Goal: Transaction & Acquisition: Purchase product/service

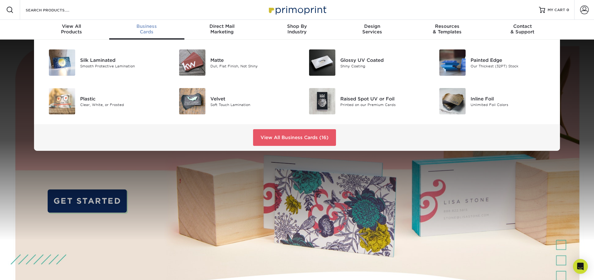
click at [149, 28] on span "Business" at bounding box center [146, 27] width 75 height 6
click at [198, 62] on img at bounding box center [192, 62] width 26 height 26
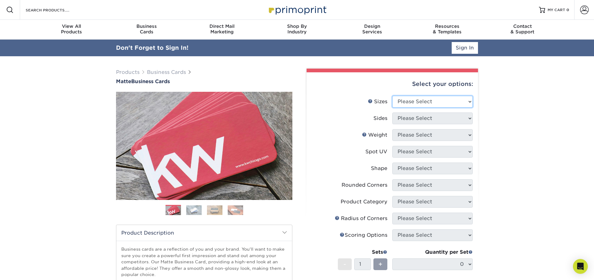
click at [435, 103] on select "Please Select 1.5" x 3.5" - Mini 1.75" x 3.5" - Mini 2" x 2" - Square 2" x 3" -…" at bounding box center [432, 102] width 80 height 12
select select "2.00x3.50"
click at [392, 96] on select "Please Select 1.5" x 3.5" - Mini 1.75" x 3.5" - Mini 2" x 2" - Square 2" x 3" -…" at bounding box center [432, 102] width 80 height 12
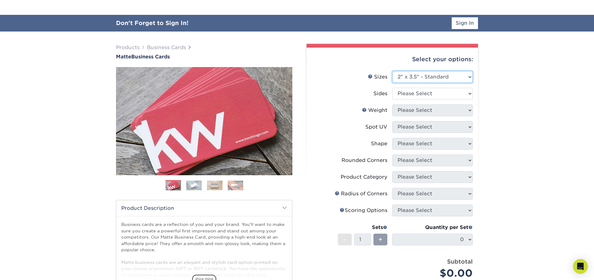
scroll to position [44, 0]
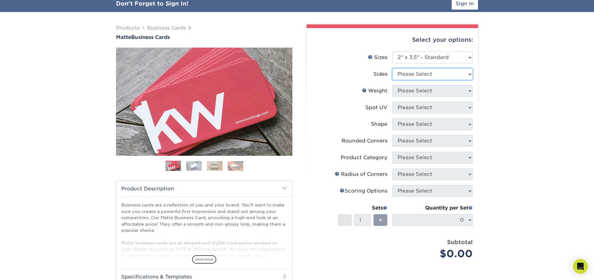
click at [415, 73] on select "Please Select Print Both Sides Print Front Only" at bounding box center [432, 74] width 80 height 12
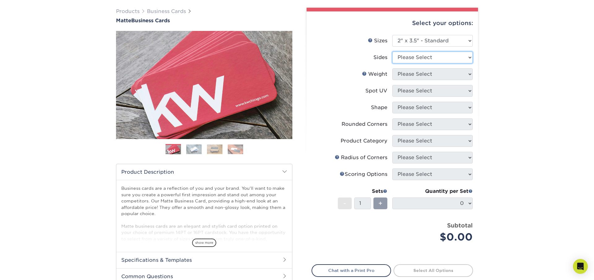
select select "13abbda7-1d64-4f25-8bb2-c179b224825d"
click at [392, 52] on select "Please Select Print Both Sides Print Front Only" at bounding box center [432, 58] width 80 height 12
click at [426, 74] on select "Please Select 16PT 14PT" at bounding box center [432, 74] width 80 height 12
select select "14PT"
click at [392, 68] on select "Please Select 16PT 14PT" at bounding box center [432, 74] width 80 height 12
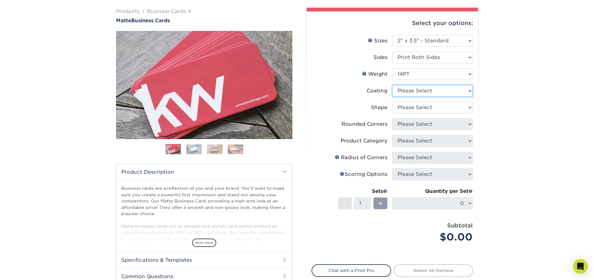
click at [425, 91] on select at bounding box center [432, 91] width 80 height 12
select select "121bb7b5-3b4d-429f-bd8d-bbf80e953313"
click at [392, 85] on select at bounding box center [432, 91] width 80 height 12
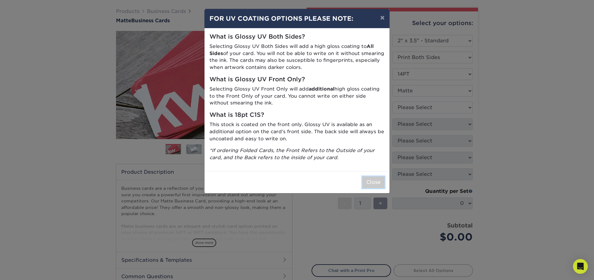
click at [372, 182] on button "Close" at bounding box center [373, 183] width 22 height 12
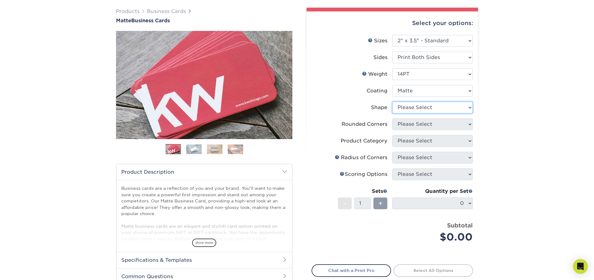
click at [414, 109] on select "Please Select Standard" at bounding box center [432, 108] width 80 height 12
select select "standard"
click at [392, 102] on select "Please Select Standard" at bounding box center [432, 108] width 80 height 12
click at [418, 125] on select "Please Select Yes - Round 2 Corners Yes - Round 4 Corners No" at bounding box center [432, 124] width 80 height 12
select select "0"
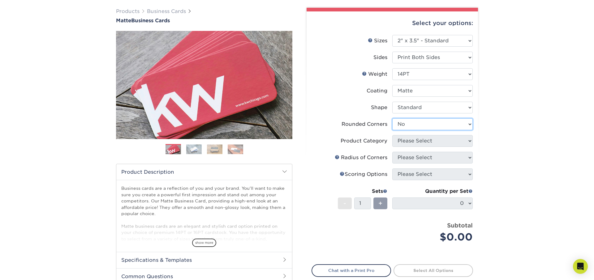
click at [392, 118] on select "Please Select Yes - Round 2 Corners Yes - Round 4 Corners No" at bounding box center [432, 124] width 80 height 12
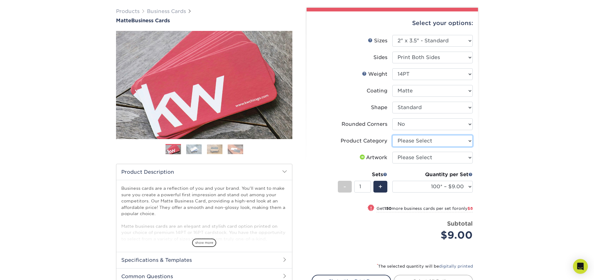
click at [407, 140] on select "Please Select Business Cards" at bounding box center [432, 141] width 80 height 12
select select "3b5148f1-0588-4f88-a218-97bcfdce65c1"
click at [392, 135] on select "Please Select Business Cards" at bounding box center [432, 141] width 80 height 12
click at [419, 158] on select "Please Select I will upload files I need a design - $100" at bounding box center [432, 158] width 80 height 12
select select "upload"
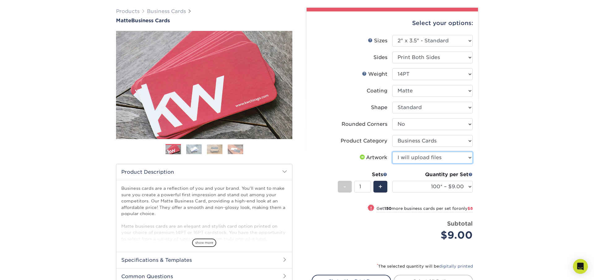
click at [392, 152] on select "Please Select I will upload files I need a design - $100" at bounding box center [432, 158] width 80 height 12
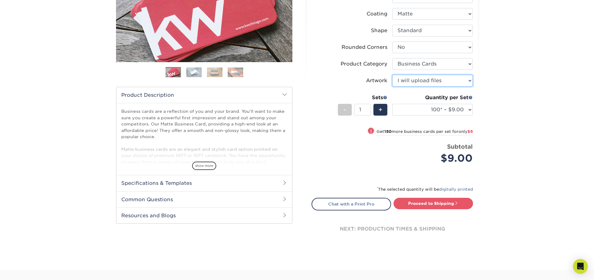
scroll to position [123, 0]
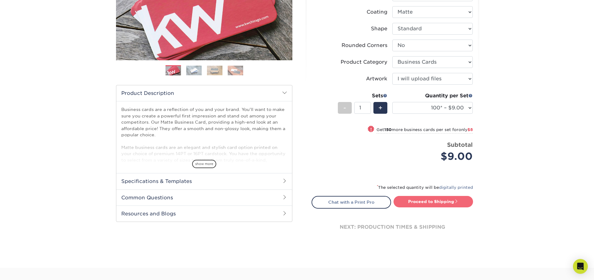
click at [437, 203] on link "Proceed to Shipping" at bounding box center [432, 201] width 79 height 11
type input "Set 1"
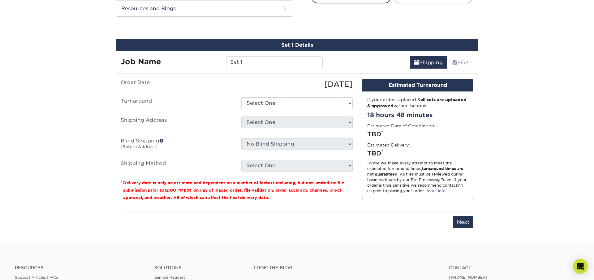
scroll to position [336, 0]
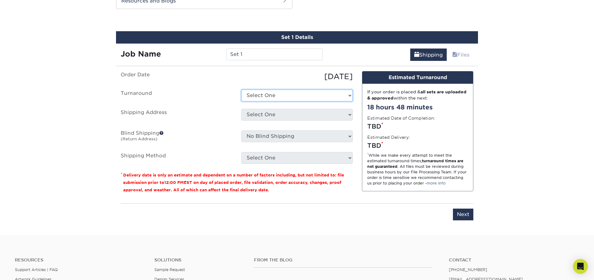
click at [268, 96] on select "Select One 2-4 Business Days 2 Day Next Business Day" at bounding box center [296, 96] width 111 height 12
select select "e6dc3f44-811f-4023-acdf-8cd9144995fc"
click at [241, 90] on select "Select One 2-4 Business Days 2 Day Next Business Day" at bounding box center [296, 96] width 111 height 12
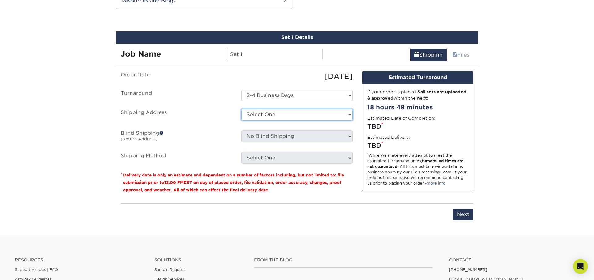
click at [273, 111] on select "Select One + Add New Address - Login" at bounding box center [296, 115] width 111 height 12
click at [241, 109] on select "Select One + Add New Address - Login" at bounding box center [296, 115] width 111 height 12
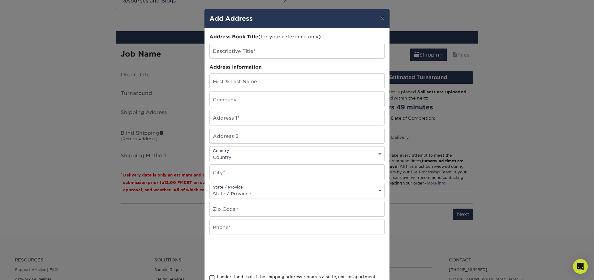
click at [381, 17] on button "×" at bounding box center [382, 17] width 14 height 17
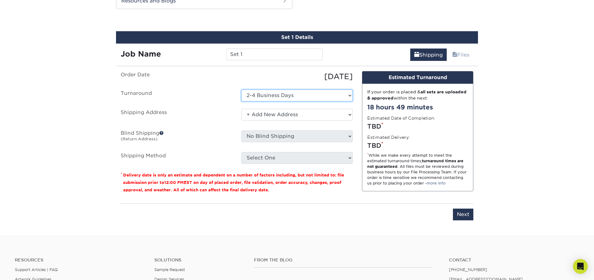
click at [315, 96] on select "Select One 2-4 Business Days 2 Day Next Business Day" at bounding box center [296, 96] width 111 height 12
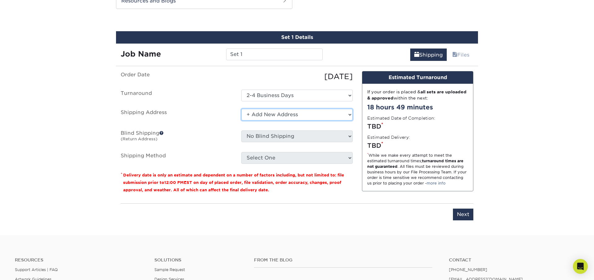
click at [268, 115] on select "Select One + Add New Address - Login" at bounding box center [296, 115] width 111 height 12
click at [241, 121] on select "Select One + Add New Address - Login" at bounding box center [296, 115] width 111 height 12
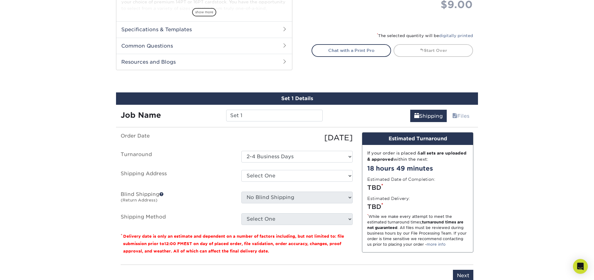
scroll to position [323, 0]
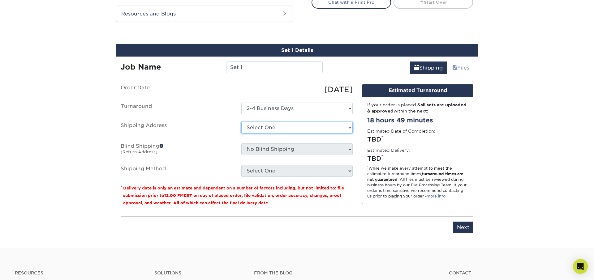
click at [261, 128] on select "Select One + Add New Address - Login" at bounding box center [296, 128] width 111 height 12
click at [282, 127] on select "Select One + Add New Address - Login" at bounding box center [296, 128] width 111 height 12
click at [241, 134] on select "Select One + Add New Address - Login" at bounding box center [296, 128] width 111 height 12
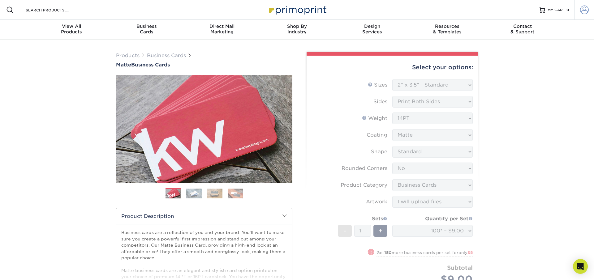
click at [590, 11] on link "Account" at bounding box center [584, 10] width 20 height 20
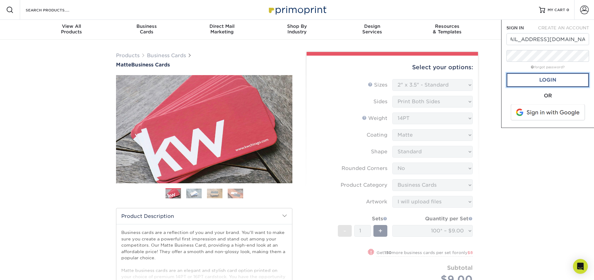
click at [543, 80] on link "Login" at bounding box center [547, 80] width 83 height 14
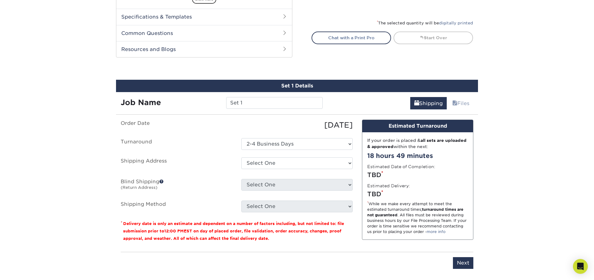
scroll to position [310, 0]
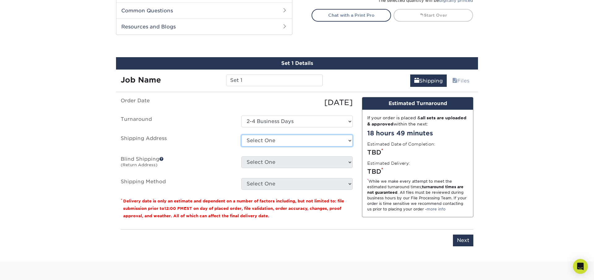
click at [263, 144] on select "Select One 717 OLD TROLLEY RD, SUMMERVILLE, SC 701 W MAIN ST, JAMESTOWN, NC 154…" at bounding box center [296, 141] width 111 height 12
select select "97273"
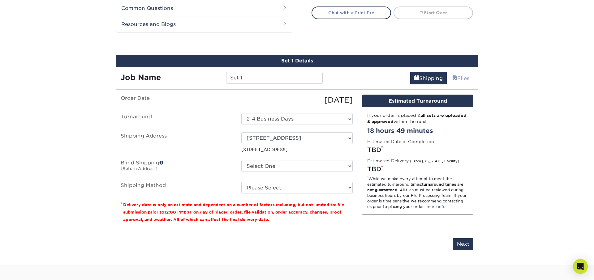
scroll to position [323, 0]
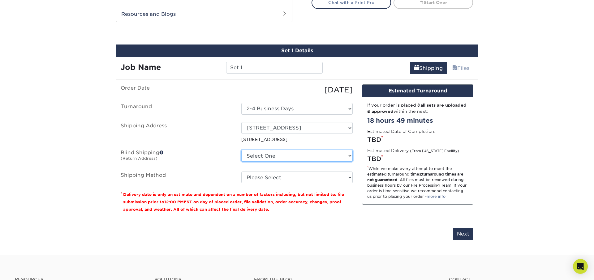
click at [272, 152] on select "Select One 717 OLD TROLLEY RD, SUMMERVILLE, SC 701 W MAIN ST, JAMESTOWN, NC 154…" at bounding box center [296, 156] width 111 height 12
click at [262, 158] on select "Select One 717 OLD TROLLEY RD, SUMMERVILLE, SC 701 W MAIN ST, JAMESTOWN, NC 154…" at bounding box center [296, 156] width 111 height 12
select select "97273"
click at [241, 150] on select "Select One 717 OLD TROLLEY RD, SUMMERVILLE, SC 701 W MAIN ST, JAMESTOWN, NC 154…" at bounding box center [296, 156] width 111 height 12
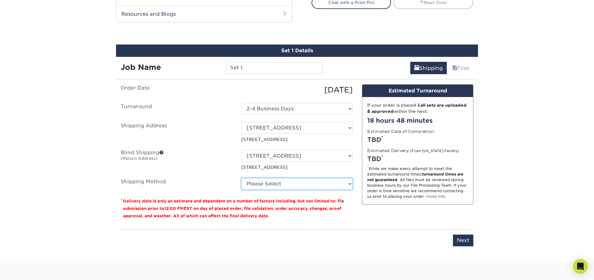
click at [259, 185] on select "Please Select Ground Shipping (+$7.84) 3 Day Shipping Service (+$15.33) 2 Day A…" at bounding box center [296, 184] width 111 height 12
select select "03"
click at [241, 178] on select "Please Select Ground Shipping (+$7.84) 3 Day Shipping Service (+$15.33) 2 Day A…" at bounding box center [296, 184] width 111 height 12
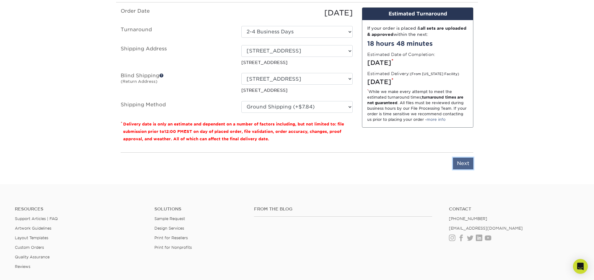
click at [460, 164] on input "Next" at bounding box center [463, 164] width 20 height 12
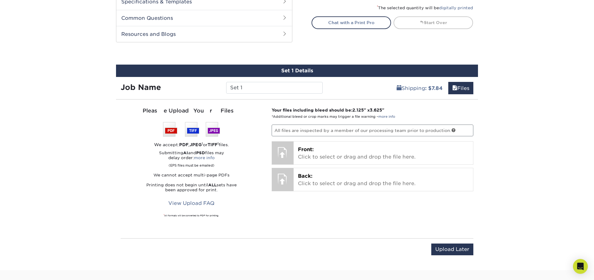
scroll to position [401, 0]
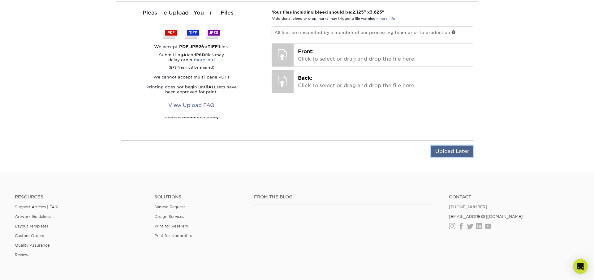
click at [442, 153] on input "Upload Later" at bounding box center [452, 152] width 42 height 12
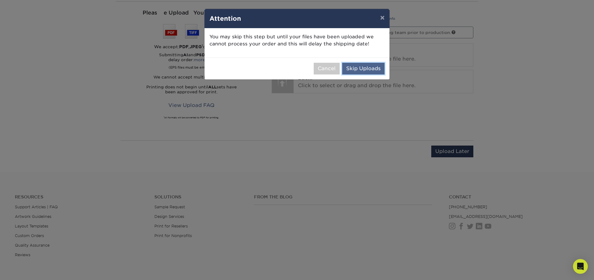
click at [370, 68] on button "Skip Uploads" at bounding box center [363, 69] width 42 height 12
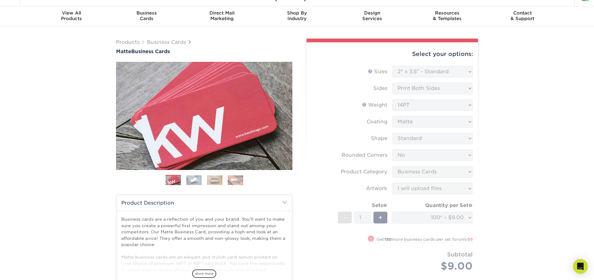
scroll to position [0, 0]
